Goal: Communication & Community: Answer question/provide support

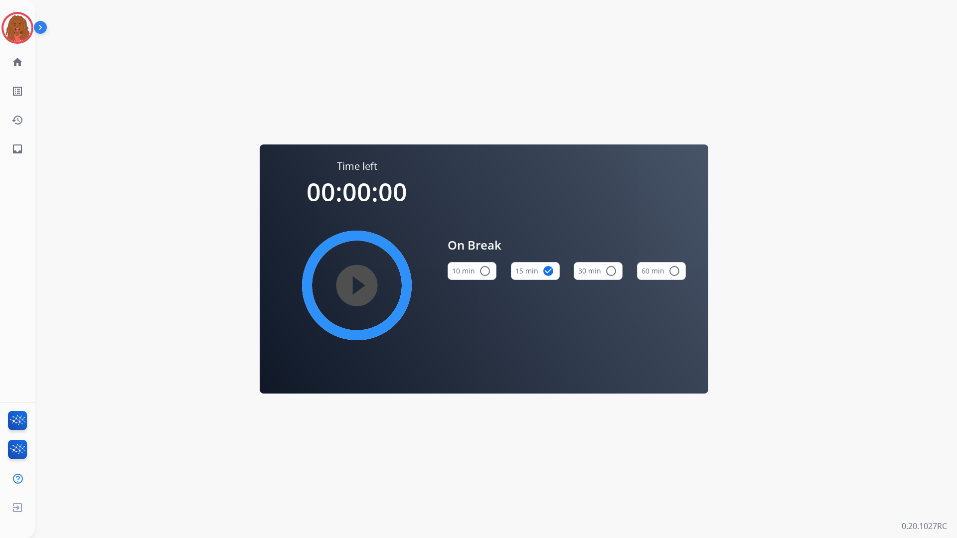
click at [20, 46] on div "[PERSON_NAME] Edit Avatar Agent: [PERSON_NAME] Profile: Multi Skill ALL home Ho…" at bounding box center [17, 81] width 35 height 163
click at [271, 64] on div "Time left 00:00:00 play_circle_filled On Break 10 min radio_button_unchecked 15…" at bounding box center [484, 269] width 898 height 538
click at [287, 70] on div "Time left 00:00:00 play_circle_filled On Break 10 min radio_button_unchecked 15…" at bounding box center [484, 269] width 898 height 538
click at [287, 75] on div "Time left 00:00:00 play_circle_filled On Break 10 min radio_button_unchecked 15…" at bounding box center [484, 269] width 898 height 538
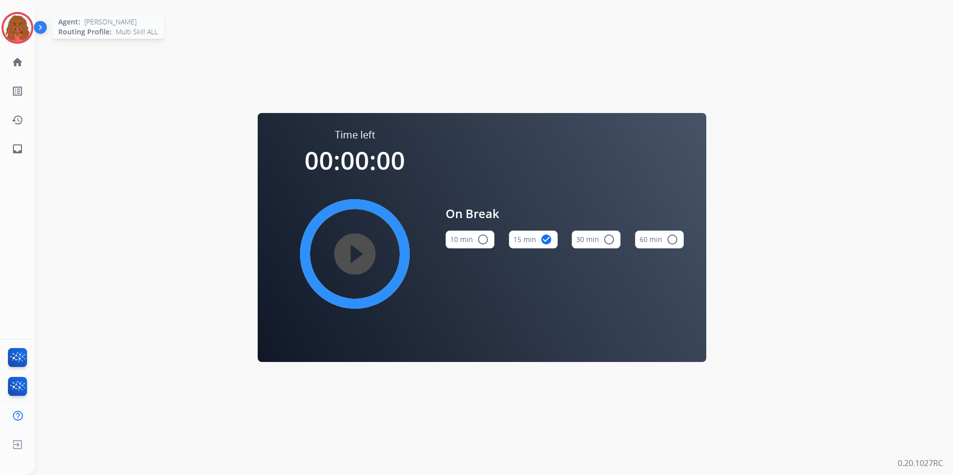
click at [23, 21] on img at bounding box center [17, 28] width 28 height 28
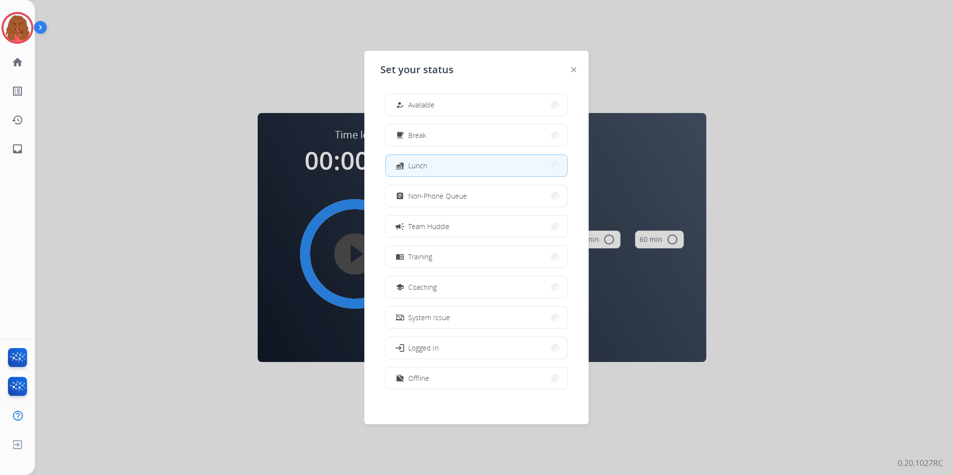
click at [496, 116] on div "how_to_reg Available free_breakfast Break fastfood Lunch assignment Non-Phone Q…" at bounding box center [476, 243] width 192 height 314
click at [498, 116] on div "how_to_reg Available free_breakfast Break fastfood Lunch assignment Non-Phone Q…" at bounding box center [476, 243] width 192 height 314
click at [502, 99] on button "how_to_reg Available" at bounding box center [476, 104] width 181 height 21
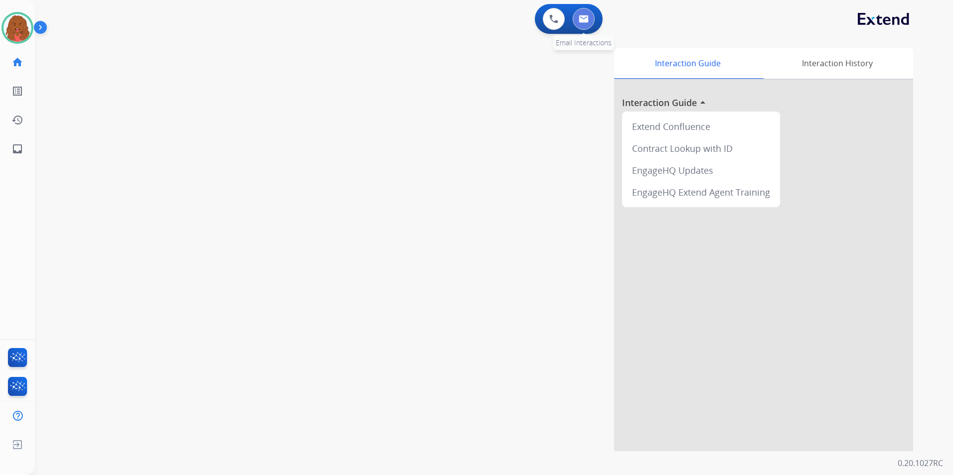
click at [586, 27] on button at bounding box center [584, 19] width 22 height 22
select select "**********"
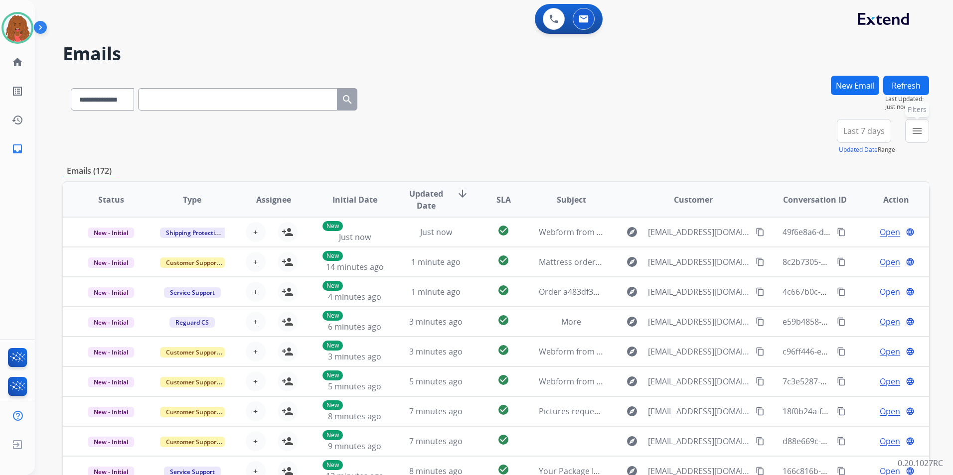
drag, startPoint x: 911, startPoint y: 128, endPoint x: 914, endPoint y: 150, distance: 21.6
click at [911, 131] on button "menu Filters" at bounding box center [917, 131] width 24 height 24
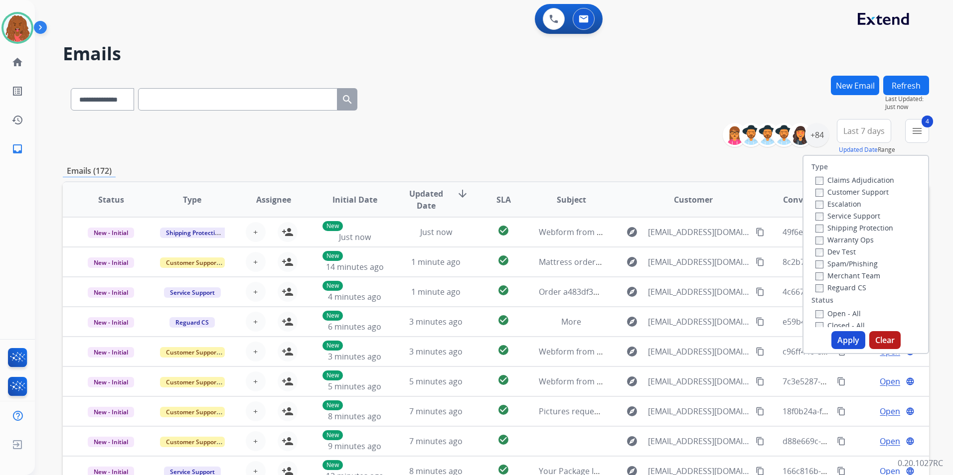
click at [834, 336] on button "Apply" at bounding box center [848, 340] width 34 height 18
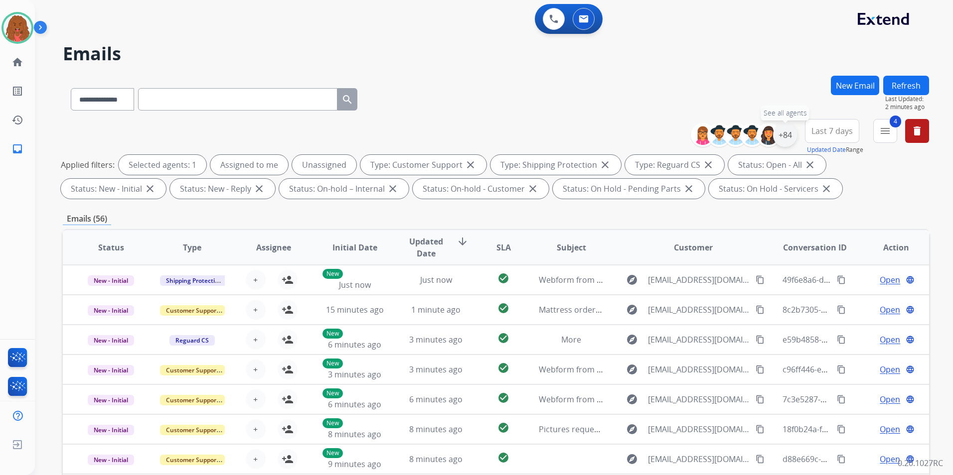
click at [789, 137] on div "+84" at bounding box center [785, 135] width 24 height 24
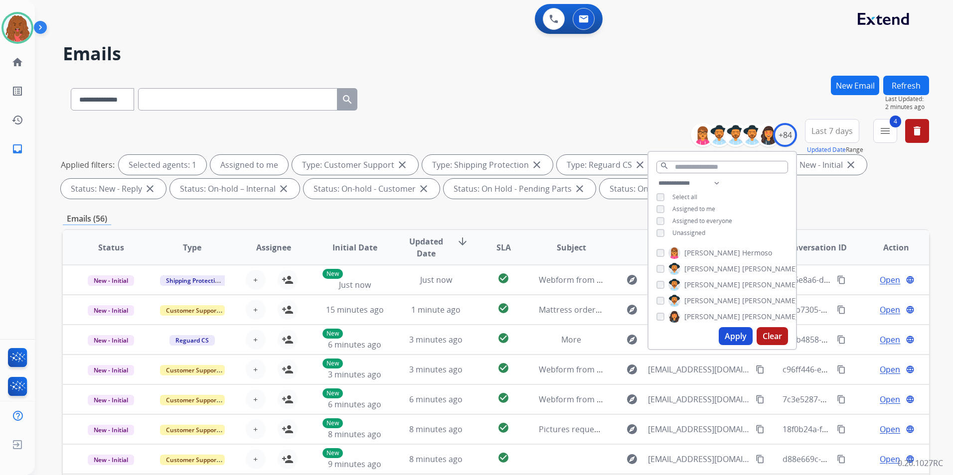
click at [736, 338] on button "Apply" at bounding box center [736, 336] width 34 height 18
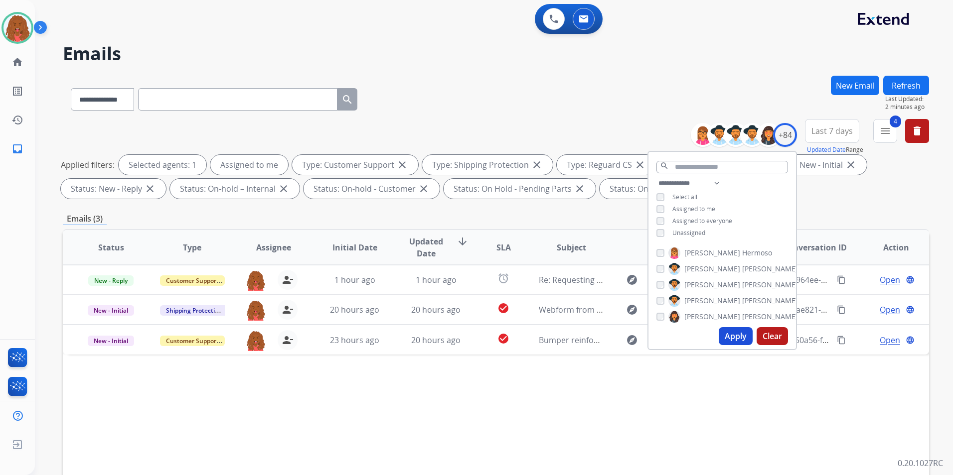
click at [846, 200] on div "**********" at bounding box center [496, 161] width 866 height 84
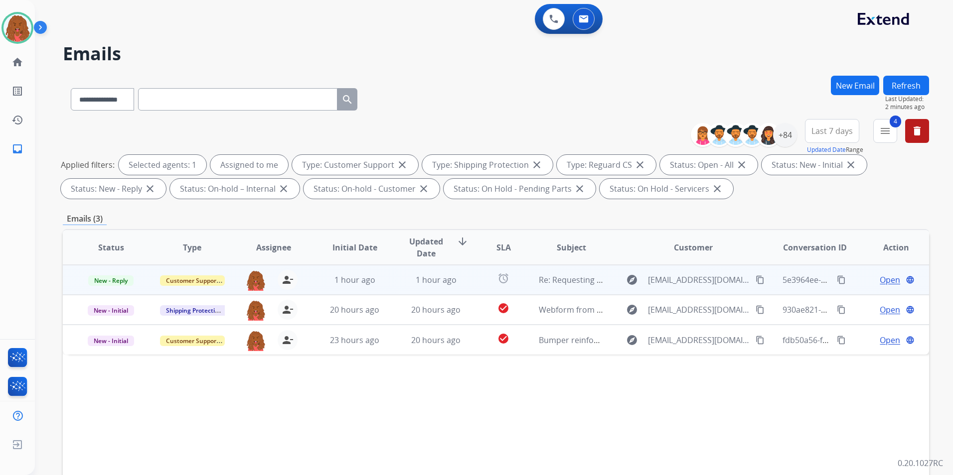
click at [880, 281] on span "Open" at bounding box center [890, 280] width 20 height 12
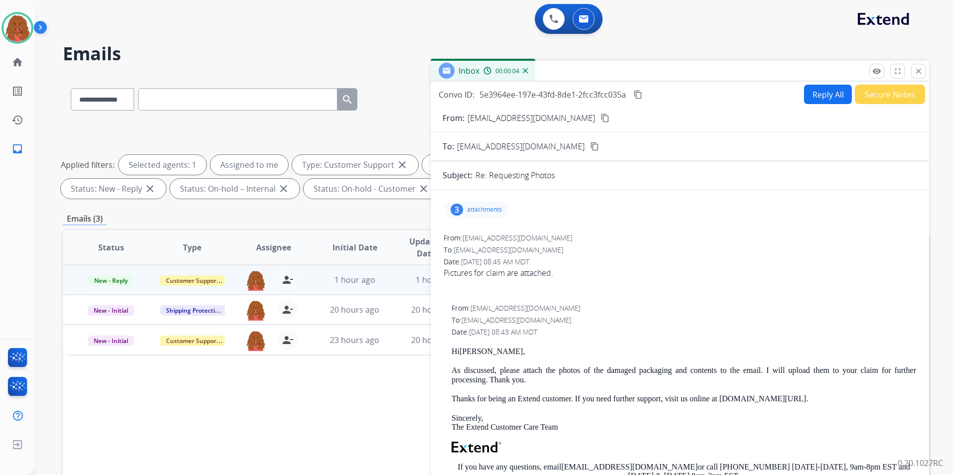
click at [488, 206] on p "attachments" at bounding box center [484, 210] width 35 height 8
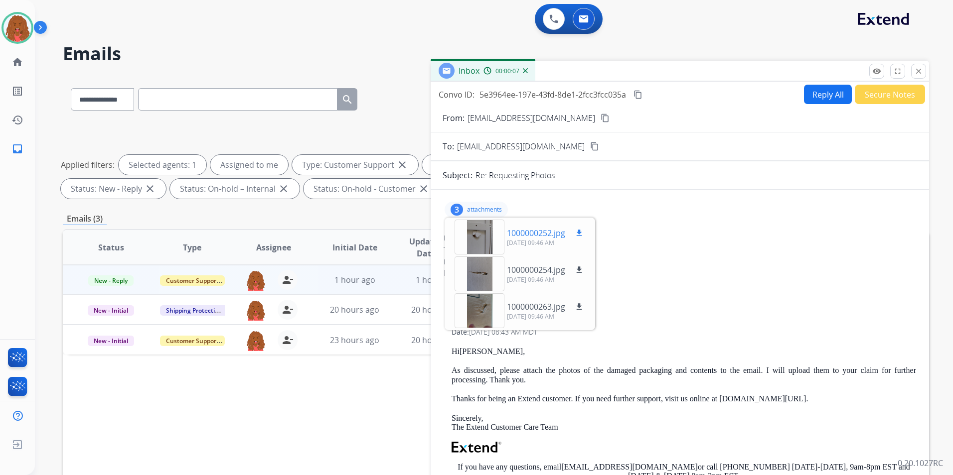
click at [578, 231] on mat-icon "download" at bounding box center [579, 233] width 9 height 9
click at [579, 265] on button "download" at bounding box center [579, 270] width 12 height 12
click at [581, 304] on mat-icon "download" at bounding box center [579, 307] width 9 height 9
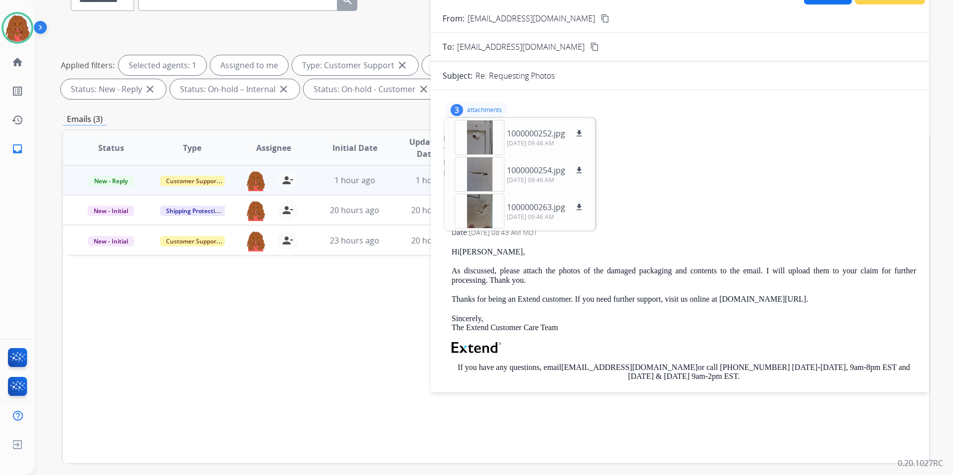
click at [601, 20] on mat-icon "content_copy" at bounding box center [605, 18] width 9 height 9
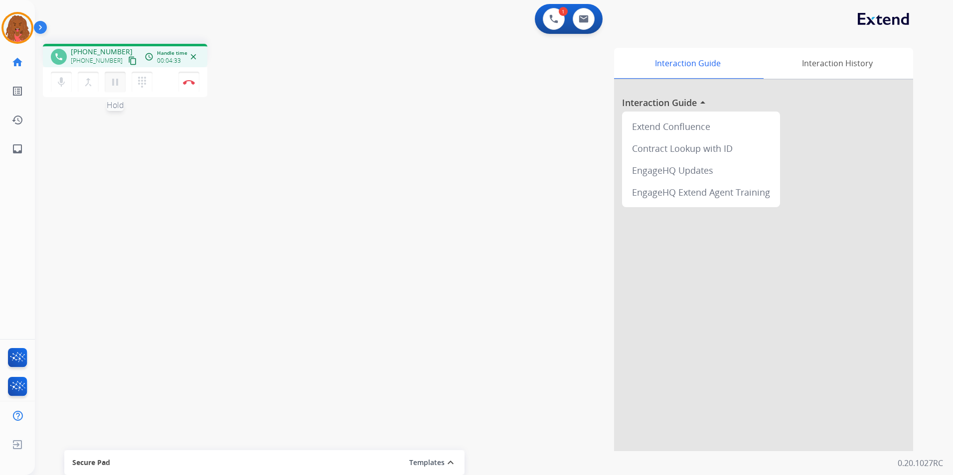
click at [115, 84] on mat-icon "pause" at bounding box center [115, 82] width 12 height 12
click at [147, 84] on mat-icon "dialpad" at bounding box center [142, 82] width 12 height 12
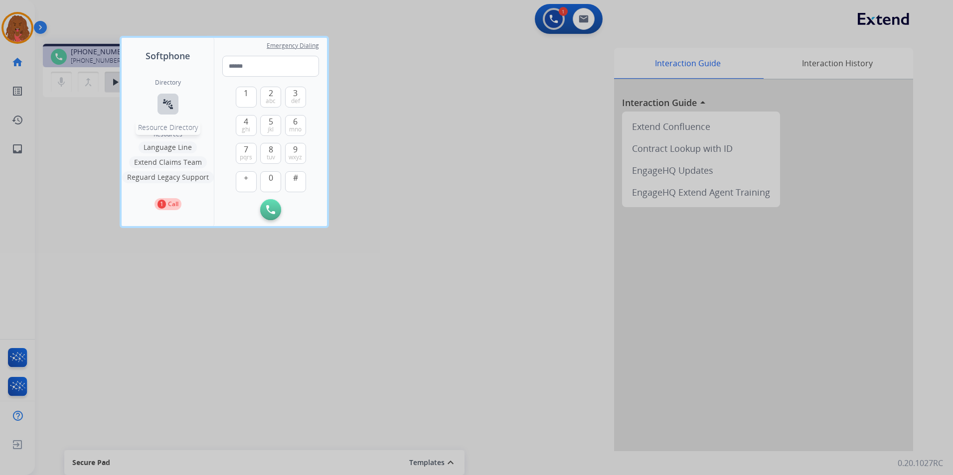
click at [176, 106] on div "Directory connect_without_contact Resource Directory" at bounding box center [168, 105] width 26 height 52
click at [171, 105] on mat-icon "connect_without_contact" at bounding box center [168, 104] width 12 height 12
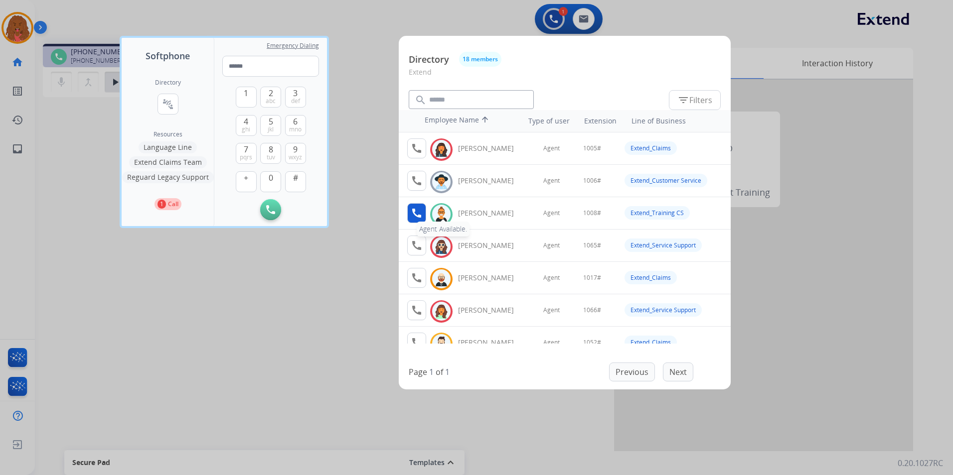
click at [422, 214] on mat-icon "call" at bounding box center [417, 213] width 12 height 12
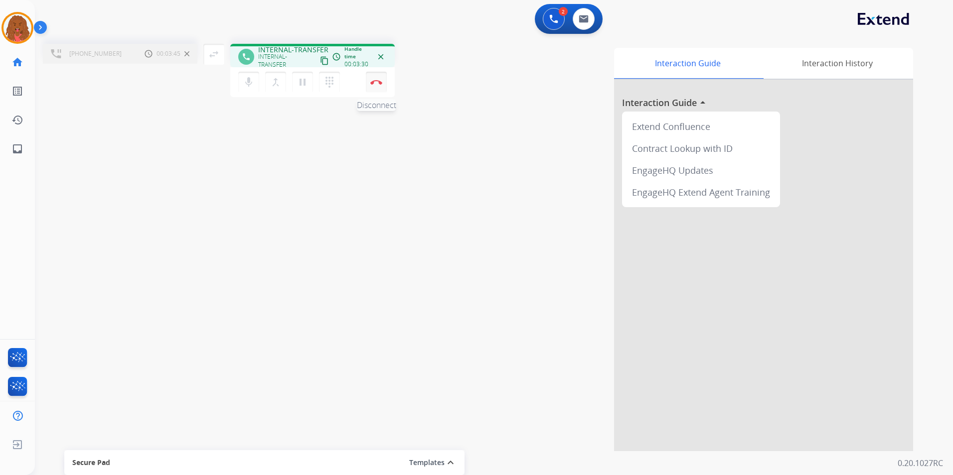
click at [384, 84] on button "Disconnect" at bounding box center [376, 82] width 21 height 21
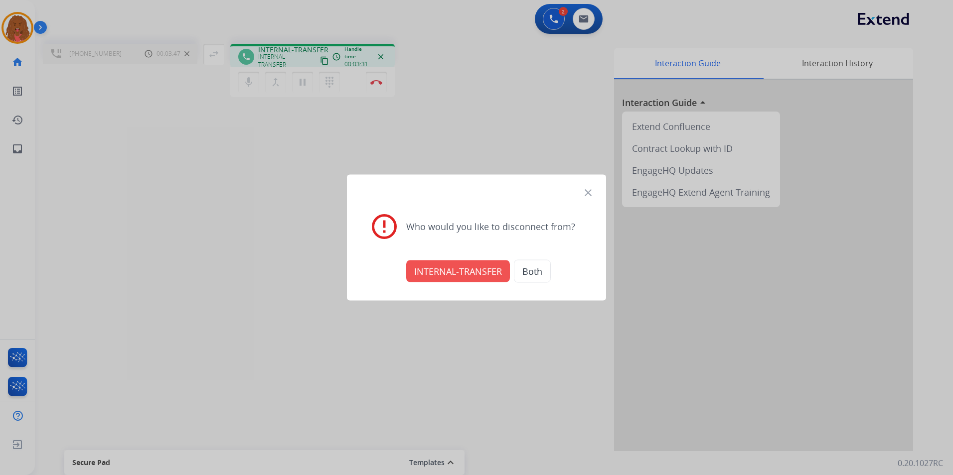
click at [452, 273] on button "INTERNAL-TRANSFER" at bounding box center [458, 272] width 104 height 22
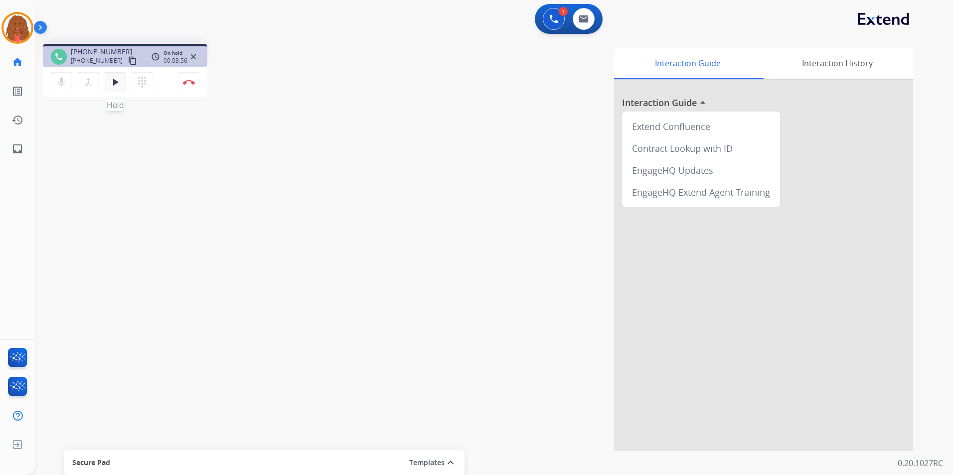
click at [105, 91] on div "mic Mute merge_type Bridge play_arrow Hold dialpad Dialpad" at bounding box center [105, 82] width 108 height 21
click at [110, 85] on mat-icon "play_arrow" at bounding box center [115, 82] width 12 height 12
click at [188, 77] on button "Disconnect" at bounding box center [188, 82] width 21 height 21
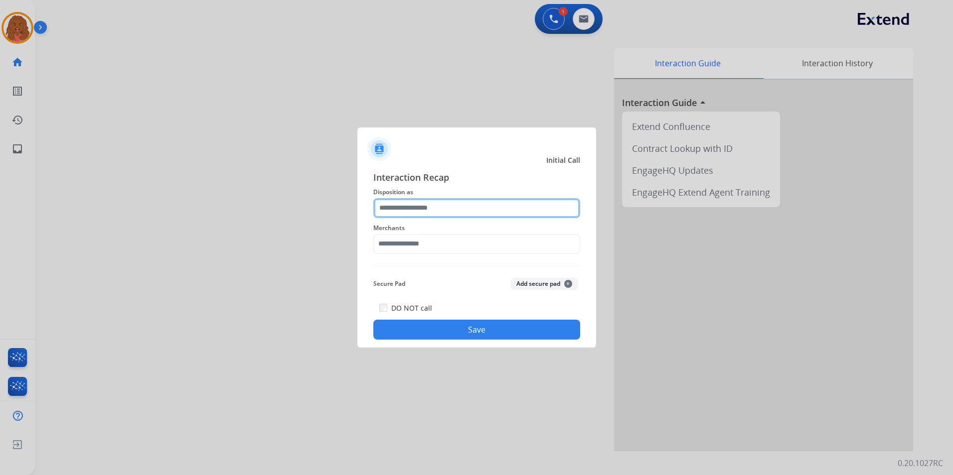
click at [455, 216] on input "text" at bounding box center [476, 208] width 207 height 20
click at [391, 213] on input "text" at bounding box center [476, 208] width 207 height 20
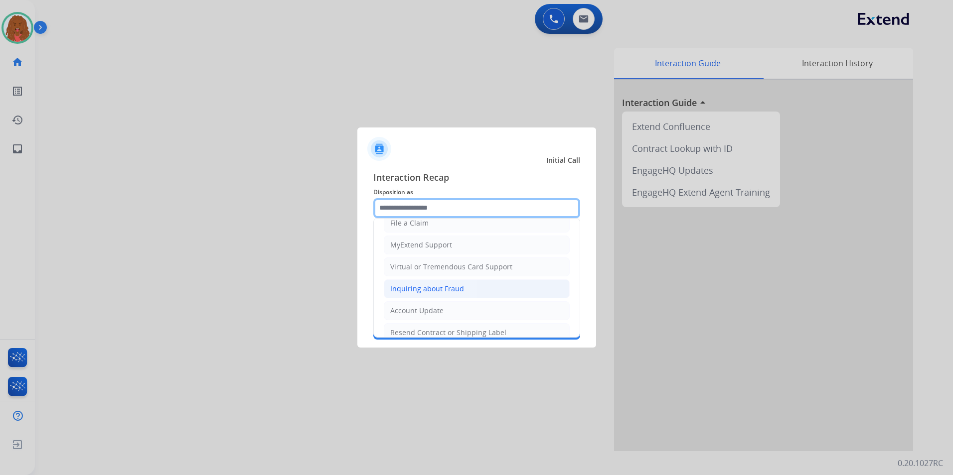
scroll to position [155, 0]
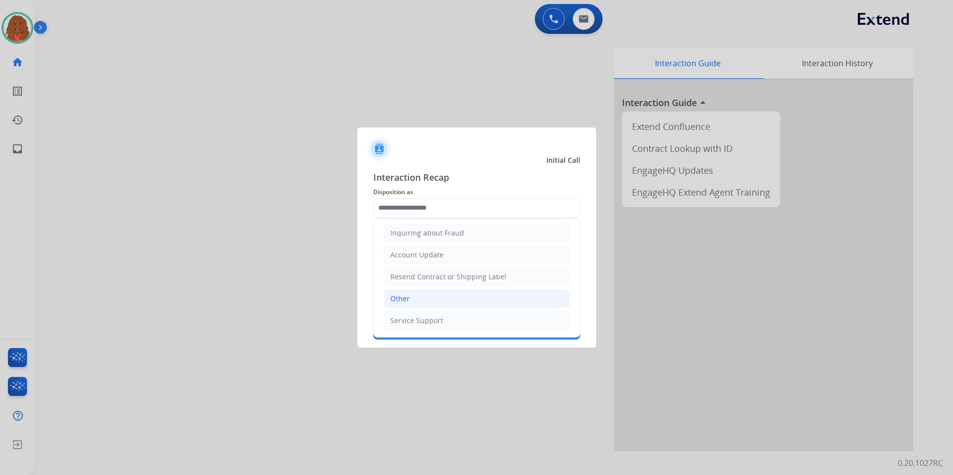
click at [433, 303] on li "Other" at bounding box center [477, 299] width 186 height 19
type input "*****"
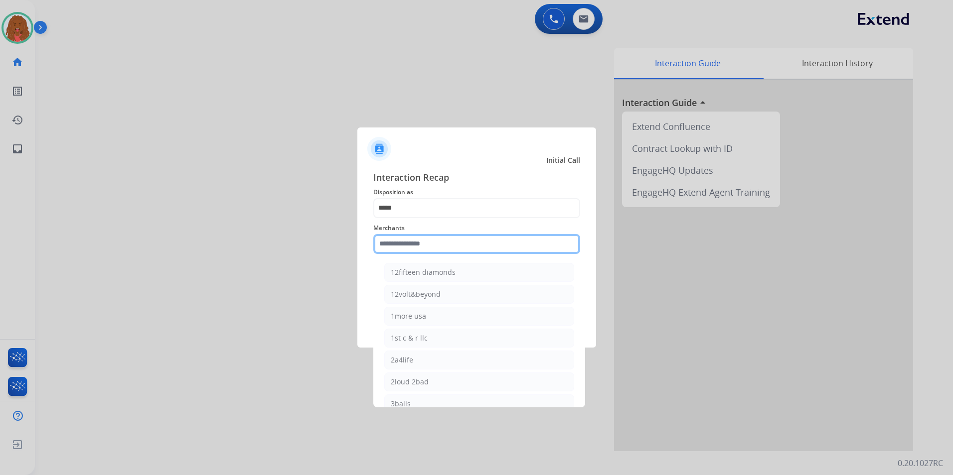
click at [428, 244] on input "text" at bounding box center [476, 244] width 207 height 20
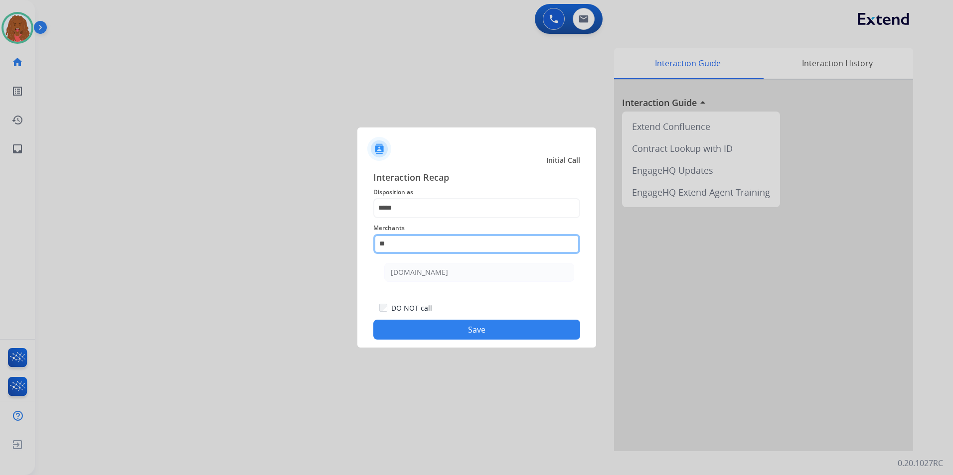
type input "*"
click at [452, 263] on li "Not found" at bounding box center [479, 272] width 190 height 19
type input "*********"
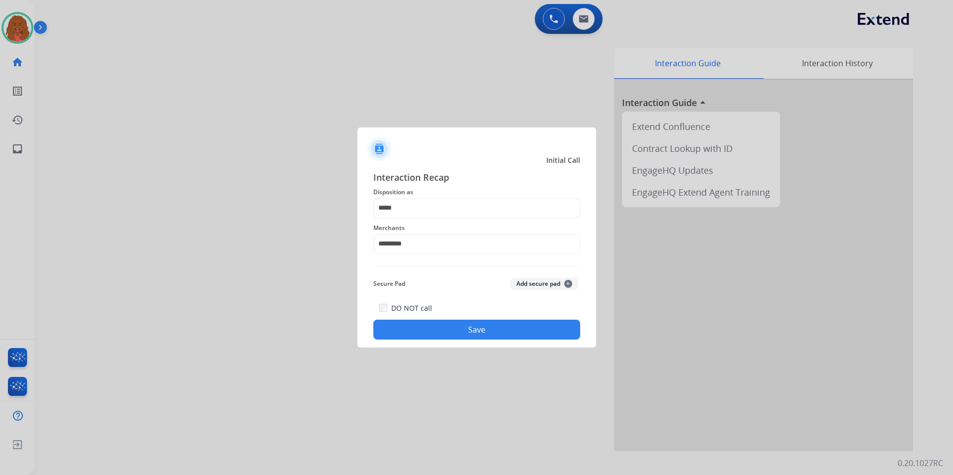
click at [464, 321] on button "Save" at bounding box center [476, 330] width 207 height 20
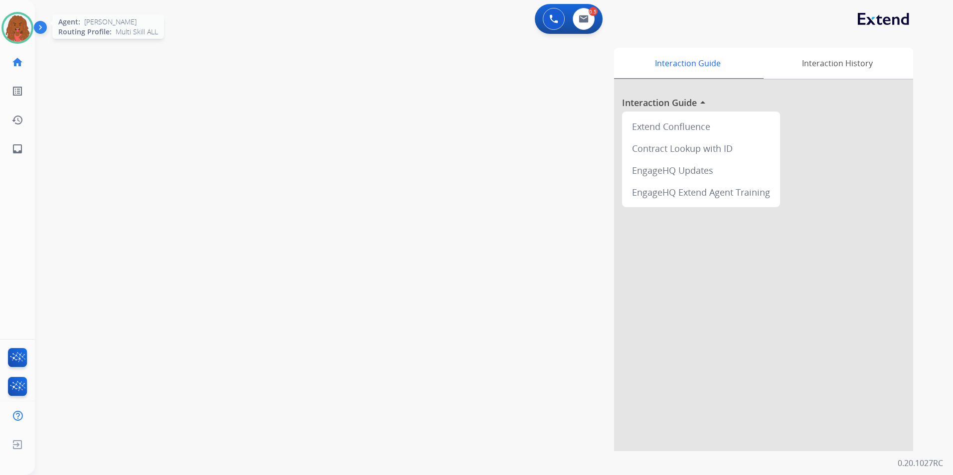
click at [24, 25] on img at bounding box center [17, 28] width 28 height 28
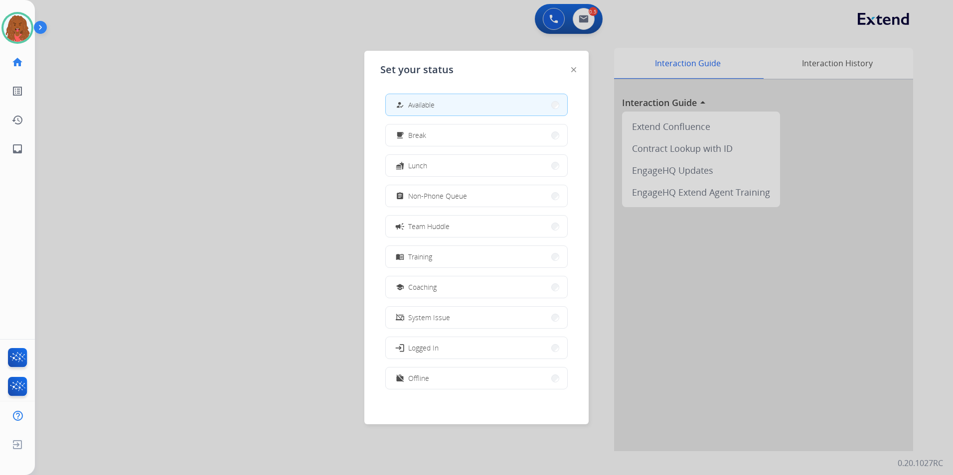
drag, startPoint x: 488, startPoint y: 377, endPoint x: 482, endPoint y: 359, distance: 18.9
click at [488, 375] on button "work_off Offline" at bounding box center [476, 378] width 181 height 21
